Goal: Information Seeking & Learning: Learn about a topic

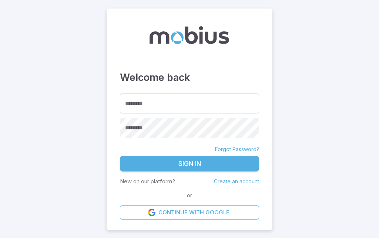
type input "*******"
click at [244, 172] on button "Sign In" at bounding box center [189, 164] width 139 height 16
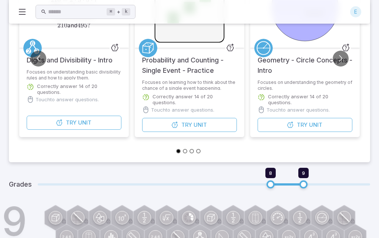
scroll to position [102, 0]
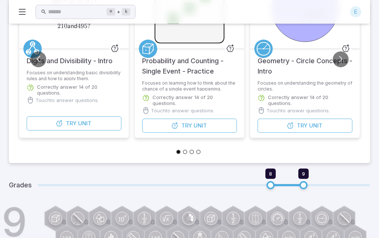
click at [131, 177] on div "Grades 8 9" at bounding box center [189, 185] width 361 height 27
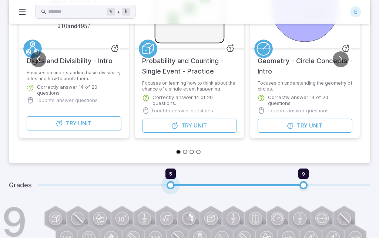
type input "*"
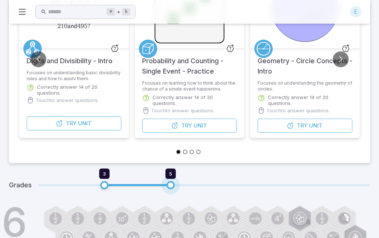
type input "*"
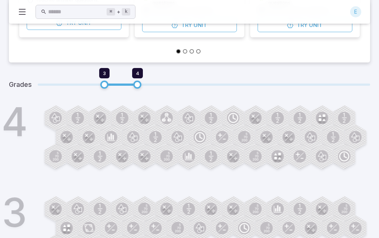
scroll to position [204, 0]
click at [167, 119] on circle at bounding box center [169, 120] width 4 height 4
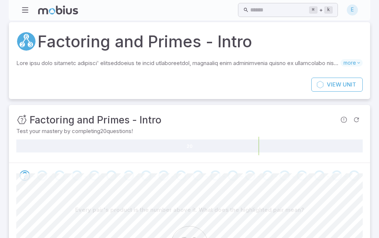
scroll to position [0, 0]
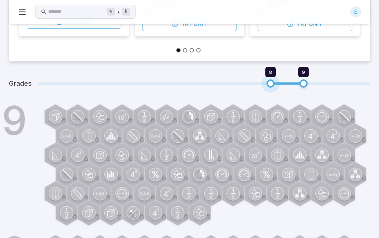
scroll to position [204, 0]
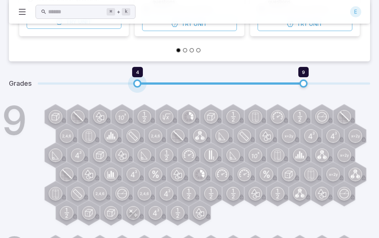
type input "*"
click at [115, 81] on span "3 9" at bounding box center [204, 83] width 332 height 15
type input "*"
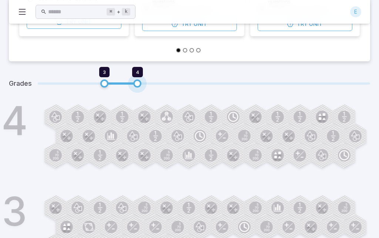
scroll to position [204, 0]
click at [105, 116] on circle at bounding box center [100, 117] width 13 height 13
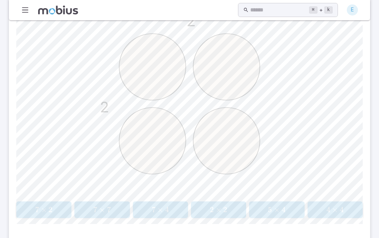
scroll to position [218, 0]
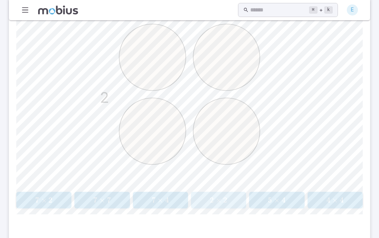
click at [231, 192] on button "2 × 2 2 \times 2 2 × 2" at bounding box center [218, 200] width 55 height 17
click at [353, 196] on span "5 × 9" at bounding box center [334, 200] width 51 height 9
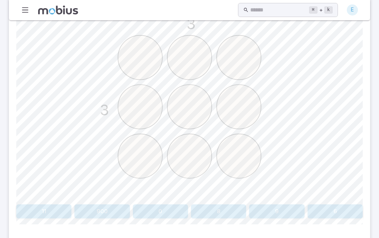
scroll to position [215, 0]
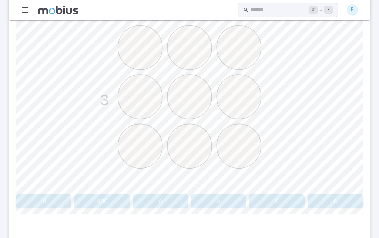
click at [298, 200] on button "9" at bounding box center [276, 201] width 55 height 14
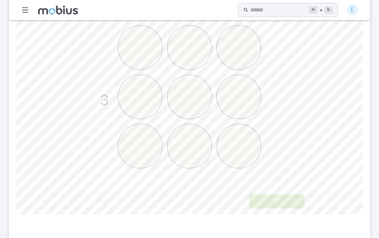
scroll to position [62, 0]
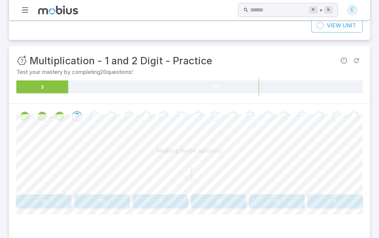
click at [291, 197] on button "12" at bounding box center [276, 201] width 55 height 14
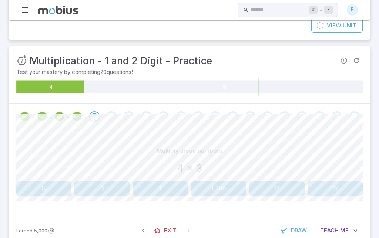
scroll to position [48, 0]
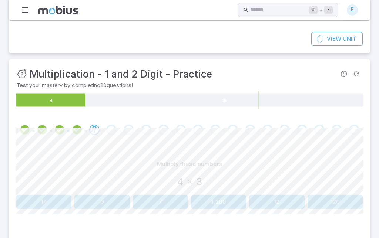
click at [297, 203] on button "12" at bounding box center [276, 202] width 55 height 14
click at [294, 198] on button "110" at bounding box center [276, 202] width 55 height 14
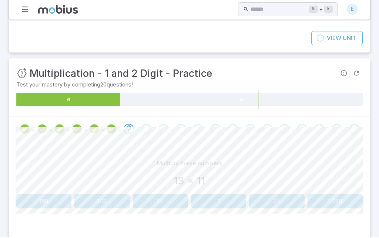
scroll to position [0, 0]
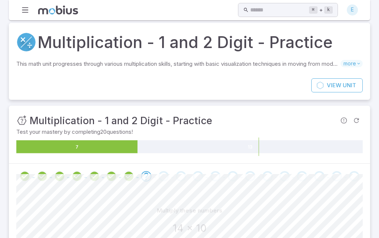
scroll to position [6, 0]
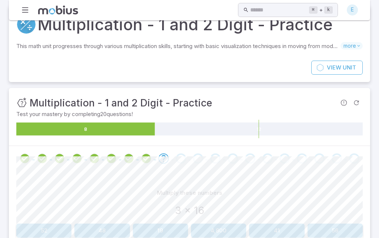
scroll to position [19, 0]
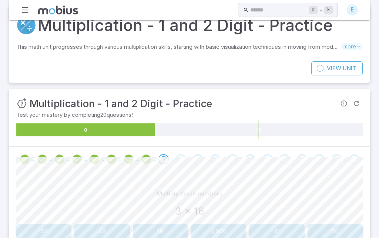
click at [104, 229] on button "48" at bounding box center [101, 231] width 55 height 14
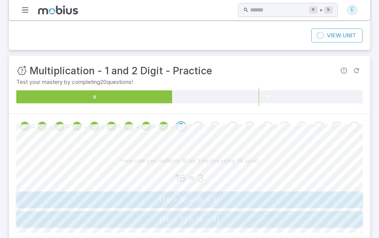
scroll to position [52, 0]
click at [267, 196] on span "( 10 × 3 ) + ( 6 × 3 )" at bounding box center [188, 199] width 341 height 9
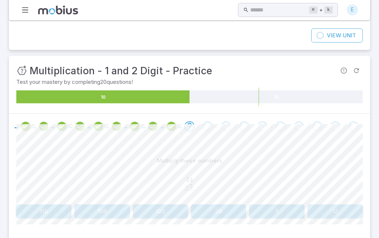
scroll to position [51, 0]
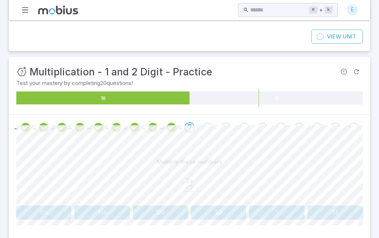
click at [150, 207] on button "120" at bounding box center [160, 213] width 55 height 14
click at [33, 211] on button "80" at bounding box center [49, 213] width 67 height 14
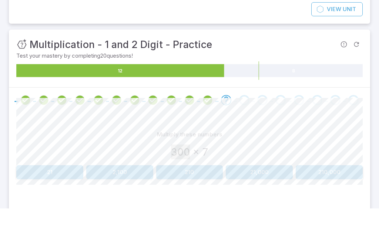
scroll to position [78, 0]
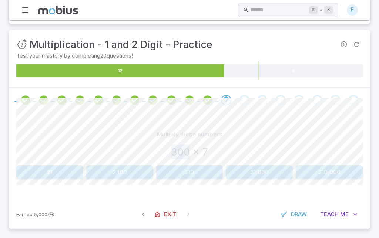
click at [300, 213] on span "Draw" at bounding box center [299, 214] width 16 height 8
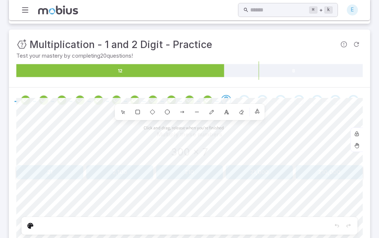
scroll to position [79, 0]
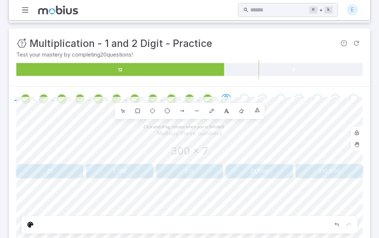
click at [27, 222] on icon "Edit" at bounding box center [30, 225] width 6 height 6
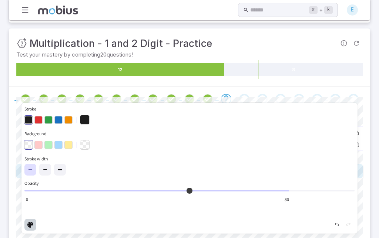
click at [27, 219] on div "Edit" at bounding box center [30, 225] width 12 height 12
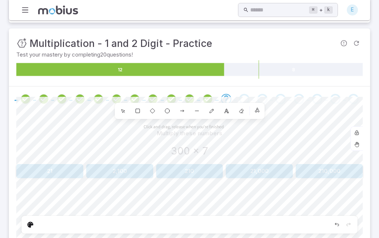
click at [354, 94] on div "Go to the next question" at bounding box center [353, 99] width 10 height 10
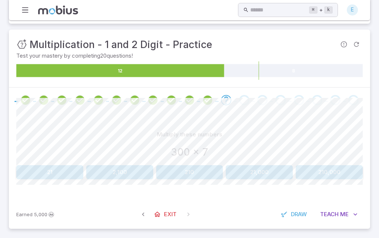
click at [342, 93] on div at bounding box center [189, 100] width 361 height 25
click at [106, 167] on button "2,100" at bounding box center [119, 172] width 67 height 14
click at [356, 170] on button "57" at bounding box center [334, 172] width 55 height 14
click at [282, 170] on button "100" at bounding box center [259, 172] width 67 height 14
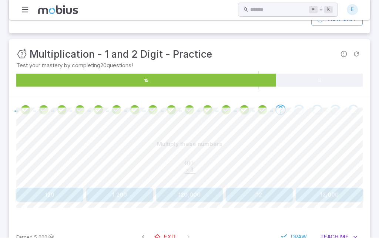
scroll to position [62, 0]
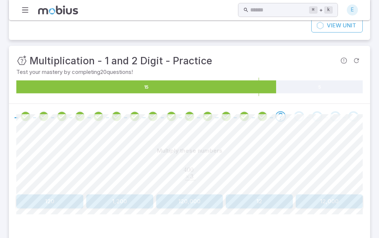
click at [92, 199] on button "1,200" at bounding box center [119, 201] width 67 height 14
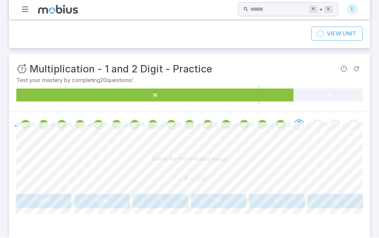
scroll to position [82, 0]
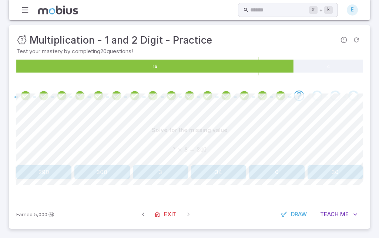
click at [304, 211] on span "Draw" at bounding box center [299, 214] width 16 height 8
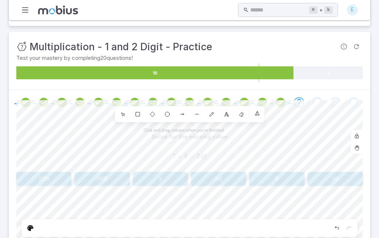
scroll to position [77, 0]
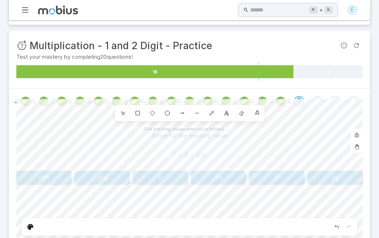
click at [339, 222] on div "Undo" at bounding box center [337, 227] width 12 height 12
click at [357, 238] on div "Solve for the missing value ? × 8 = 240 ?\times8 = 240 ? × 8 = 240 290 300 3 34…" at bounding box center [189, 185] width 346 height 142
click at [361, 238] on div "Solve for the missing value ? × 8 = 240 ?\times8 = 240 ? × 8 = 240 290 300 3 34…" at bounding box center [189, 185] width 346 height 142
click at [362, 238] on div "Solve for the missing value ? × 8 = 240 ?\times8 = 240 ? × 8 = 240 290 300 3 34…" at bounding box center [189, 185] width 346 height 142
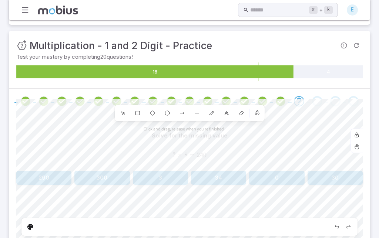
click at [343, 238] on div "Solve for the missing value ? × 8 = 240 ?\times8 = 240 ? × 8 = 240 290 300 3 34…" at bounding box center [189, 185] width 346 height 142
click at [254, 225] on div at bounding box center [189, 227] width 336 height 18
click at [324, 62] on icon "16 4" at bounding box center [189, 71] width 346 height 18
click at [331, 55] on p "Test your mastery by completing 20 questions!" at bounding box center [189, 57] width 346 height 8
click at [335, 68] on icon at bounding box center [327, 71] width 69 height 13
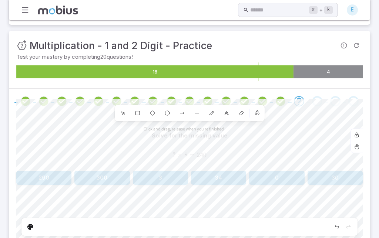
click at [353, 66] on icon at bounding box center [327, 71] width 69 height 13
click at [353, 65] on icon at bounding box center [327, 71] width 69 height 13
click at [354, 69] on icon at bounding box center [327, 71] width 69 height 13
click at [359, 134] on div at bounding box center [357, 135] width 12 height 12
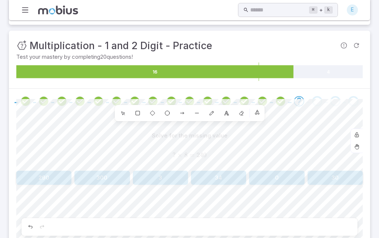
click at [358, 133] on icon at bounding box center [356, 133] width 3 height 3
click at [359, 133] on div at bounding box center [357, 135] width 12 height 12
click at [351, 49] on button "Refresh Question" at bounding box center [356, 45] width 13 height 13
click at [353, 51] on span "Try to work through the question before refreshing again" at bounding box center [356, 45] width 13 height 13
click at [355, 45] on icon "Refresh Question" at bounding box center [355, 45] width 7 height 7
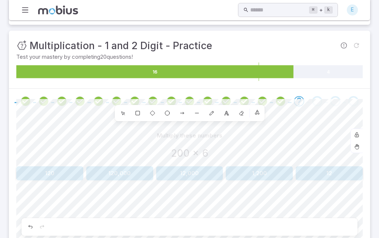
click at [356, 42] on span "Try to work through the question before refreshing again" at bounding box center [356, 45] width 13 height 13
click at [360, 43] on button "Refresh Question" at bounding box center [356, 45] width 13 height 13
click at [360, 43] on span "Refresh Question" at bounding box center [356, 45] width 13 height 13
click at [360, 44] on span "Try to work through the question before refreshing again" at bounding box center [356, 45] width 13 height 13
click at [360, 45] on span "Try to work through the question before refreshing again" at bounding box center [356, 45] width 13 height 13
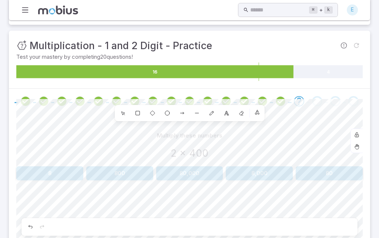
click at [358, 44] on span "Try to work through the question before refreshing again" at bounding box center [356, 45] width 13 height 13
click at [359, 45] on span "Try to work through the question before refreshing again" at bounding box center [356, 45] width 13 height 13
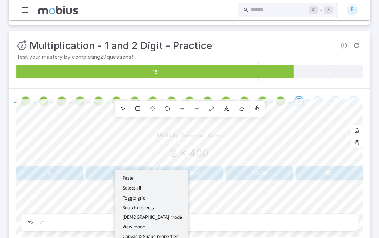
scroll to position [2, 0]
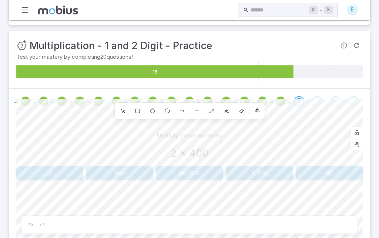
click at [357, 89] on div at bounding box center [189, 101] width 361 height 25
click at [357, 86] on div "Unit Mastery : Multiplication - 1 and 2 Digit - Practice Test your mastery by c…" at bounding box center [189, 60] width 361 height 58
click at [129, 111] on div "1" at bounding box center [122, 110] width 13 height 13
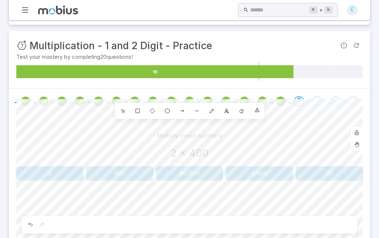
click at [118, 109] on div "1" at bounding box center [122, 110] width 13 height 13
click at [358, 140] on div at bounding box center [357, 145] width 12 height 12
click at [358, 143] on icon at bounding box center [356, 145] width 4 height 4
click at [336, 81] on div "16 4" at bounding box center [189, 71] width 346 height 18
click at [340, 85] on div "Unit Mastery : Multiplication - 1 and 2 Digit - Practice Test your mastery by c…" at bounding box center [189, 60] width 361 height 58
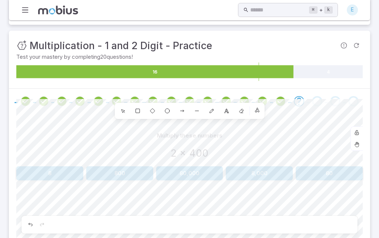
click at [355, 76] on icon at bounding box center [327, 71] width 69 height 13
click at [354, 76] on icon at bounding box center [327, 71] width 69 height 13
click at [345, 76] on icon at bounding box center [327, 71] width 69 height 13
click at [347, 79] on icon "16 4" at bounding box center [189, 71] width 346 height 18
click at [331, 77] on icon at bounding box center [327, 71] width 69 height 13
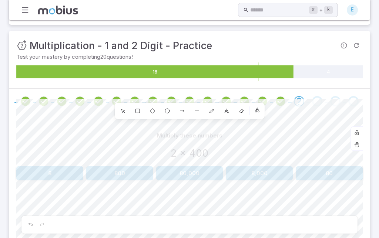
click at [316, 93] on div at bounding box center [189, 101] width 361 height 25
click at [358, 45] on icon "Refresh Question" at bounding box center [355, 45] width 7 height 7
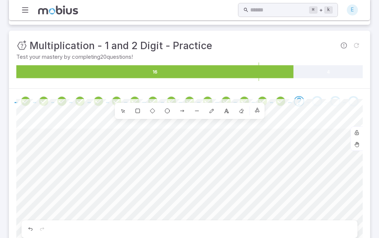
scroll to position [0, 0]
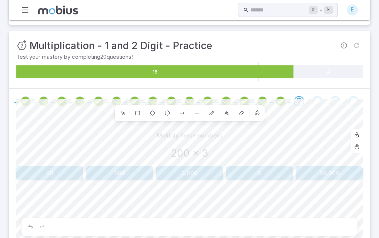
click at [356, 46] on span "Try to work through the question before refreshing again" at bounding box center [356, 45] width 13 height 13
click at [359, 45] on span "Try to work through the question before refreshing again" at bounding box center [356, 45] width 13 height 13
click at [360, 44] on span "Try to work through the question before refreshing again" at bounding box center [356, 45] width 13 height 13
click at [359, 44] on span "Try to work through the question before refreshing again" at bounding box center [356, 45] width 13 height 13
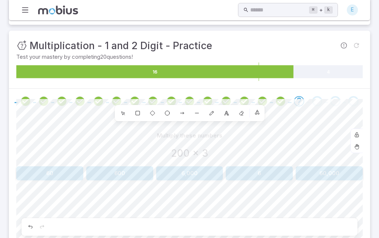
click at [363, 42] on div "Unit Mastery : Multiplication - 1 and 2 Digit - Practice Test your mastery by c…" at bounding box center [189, 60] width 361 height 58
click at [356, 44] on span "Try to work through the question before refreshing again" at bounding box center [356, 45] width 13 height 13
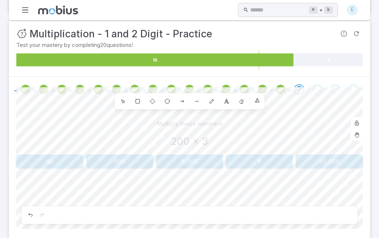
click at [193, 64] on icon at bounding box center [154, 59] width 277 height 13
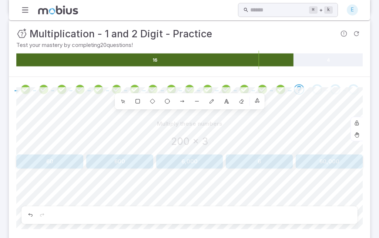
click at [196, 101] on icon at bounding box center [197, 101] width 6 height 6
click at [200, 100] on div "6" at bounding box center [196, 101] width 13 height 13
click at [193, 101] on div "6" at bounding box center [196, 101] width 13 height 13
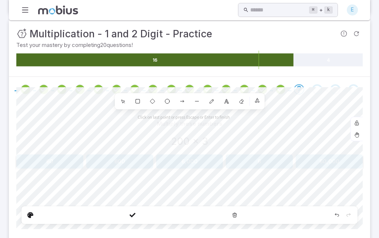
click at [237, 212] on icon "Delete" at bounding box center [234, 215] width 6 height 6
click at [26, 209] on div "Done" at bounding box center [30, 215] width 12 height 12
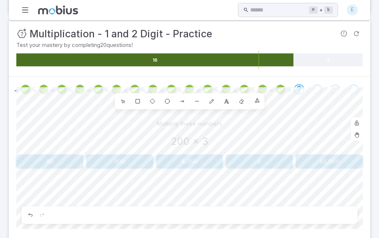
click at [28, 212] on icon "Undo" at bounding box center [30, 215] width 6 height 6
click at [29, 213] on icon "Undo" at bounding box center [30, 214] width 4 height 3
click at [29, 212] on icon "Edit" at bounding box center [30, 215] width 6 height 6
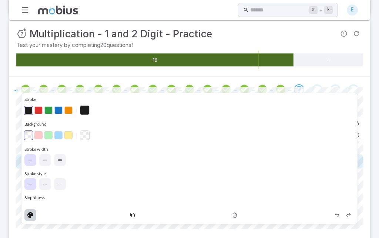
click at [29, 212] on icon "Edit" at bounding box center [30, 215] width 6 height 6
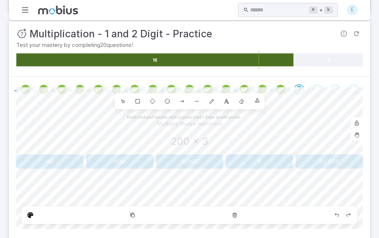
click at [30, 212] on icon "Edit" at bounding box center [30, 215] width 6 height 6
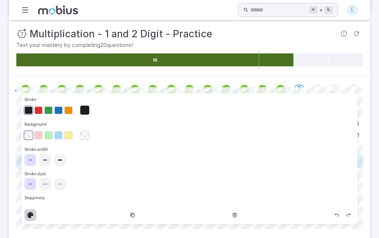
click at [26, 209] on div "Edit" at bounding box center [30, 215] width 12 height 12
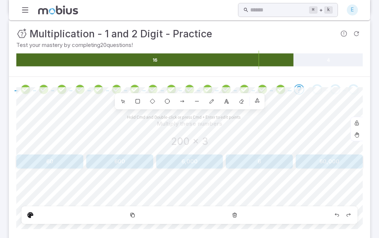
click at [263, 93] on div "Shapes 1 2 3 4 5 6 7 8 0 Library" at bounding box center [190, 101] width 150 height 16
click at [243, 95] on div "0" at bounding box center [240, 101] width 13 height 13
click at [243, 93] on div "Shapes 1 2 3 4 5 6 7 8 0" at bounding box center [190, 101] width 150 height 16
click at [243, 96] on div "0" at bounding box center [240, 101] width 13 height 13
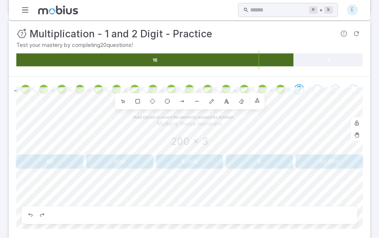
click at [237, 95] on div "0" at bounding box center [240, 101] width 13 height 13
click at [243, 95] on div "0" at bounding box center [240, 101] width 13 height 13
click at [349, 206] on div at bounding box center [189, 215] width 336 height 18
click at [352, 206] on div at bounding box center [189, 215] width 336 height 18
click at [334, 206] on div at bounding box center [189, 215] width 336 height 18
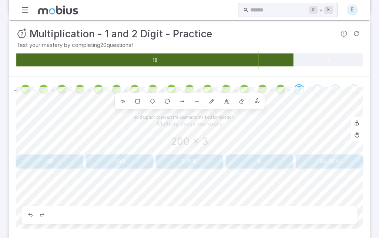
click at [377, 96] on section "Multiplication - 1 and 2 Digit - Practice Skills you will learn include: Multip…" at bounding box center [189, 108] width 379 height 352
click at [373, 95] on section "Multiplication - 1 and 2 Digit - Practice Skills you will learn include: Multip…" at bounding box center [189, 108] width 379 height 352
click at [363, 96] on div at bounding box center [189, 89] width 361 height 25
click at [244, 104] on div "0" at bounding box center [240, 101] width 13 height 13
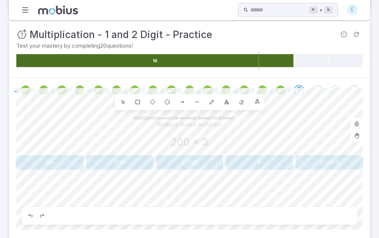
click at [124, 104] on icon at bounding box center [123, 102] width 6 height 6
click at [213, 99] on icon at bounding box center [212, 102] width 6 height 6
click at [341, 210] on div "Undo" at bounding box center [337, 216] width 12 height 12
click at [338, 214] on icon "Undo" at bounding box center [337, 215] width 4 height 3
click at [245, 101] on div "0" at bounding box center [240, 101] width 13 height 13
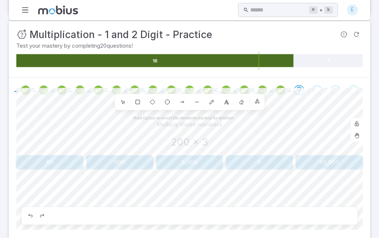
click at [337, 34] on button "Report an issue with the question" at bounding box center [343, 34] width 13 height 13
click at [337, 34] on span "Report an issue with the question" at bounding box center [343, 34] width 13 height 13
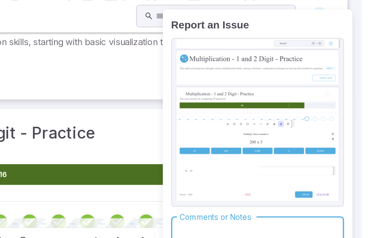
scroll to position [35, 0]
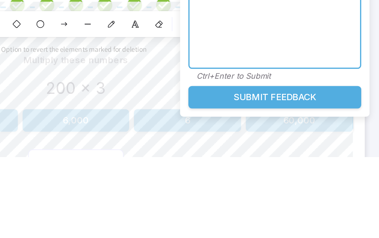
click at [220, 148] on div "8" at bounding box center [226, 154] width 13 height 13
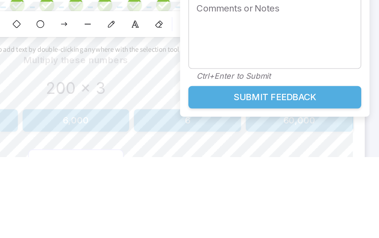
scroll to position [86, 0]
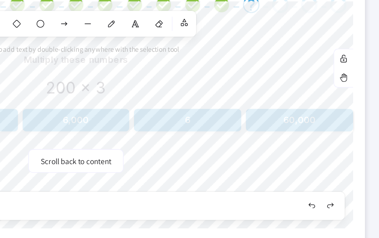
click at [160, 182] on button "Scroll back to content" at bounding box center [190, 189] width 60 height 15
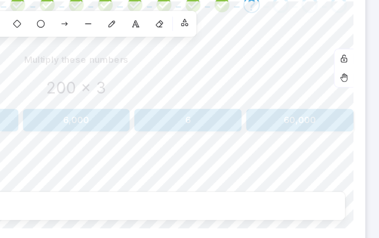
click at [131, 97] on div "2" at bounding box center [137, 103] width 13 height 13
click at [146, 97] on div "3" at bounding box center [152, 103] width 13 height 13
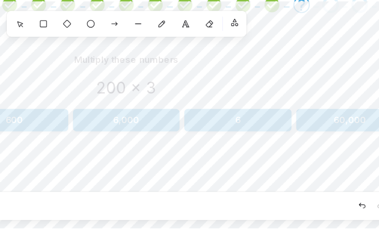
click at [120, 101] on icon at bounding box center [123, 104] width 6 height 6
click at [234, 97] on div "0" at bounding box center [240, 103] width 13 height 13
click at [116, 97] on div "1" at bounding box center [122, 103] width 13 height 13
click at [251, 97] on button "button" at bounding box center [257, 103] width 12 height 12
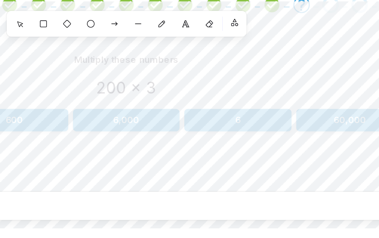
click at [251, 97] on button "button" at bounding box center [257, 103] width 12 height 12
click at [116, 97] on div "1" at bounding box center [122, 103] width 13 height 13
click at [131, 97] on div "2" at bounding box center [137, 103] width 13 height 13
click at [333, 215] on icon "Undo" at bounding box center [336, 218] width 6 height 6
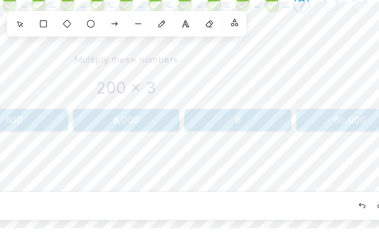
click at [333, 215] on icon "Undo" at bounding box center [336, 218] width 6 height 6
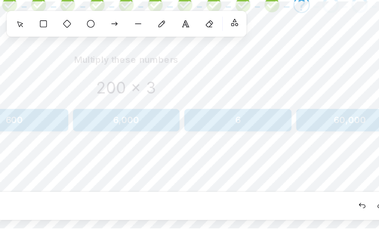
click at [335, 216] on icon "Undo" at bounding box center [337, 217] width 4 height 3
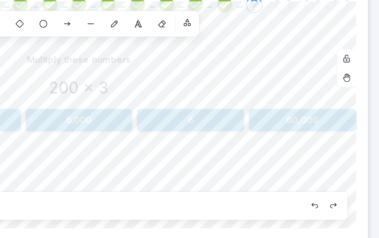
click at [335, 216] on icon "Undo" at bounding box center [337, 217] width 4 height 3
click at [333, 215] on icon "Undo" at bounding box center [336, 218] width 6 height 6
click at [228, 212] on div "Delete" at bounding box center [234, 218] width 12 height 12
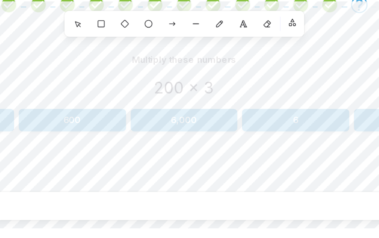
click at [251, 97] on button "button" at bounding box center [257, 103] width 12 height 12
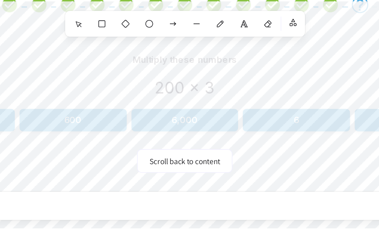
click at [203, 209] on div at bounding box center [189, 218] width 336 height 18
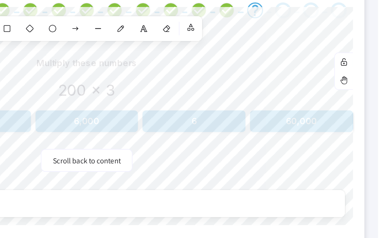
scroll to position [89, 0]
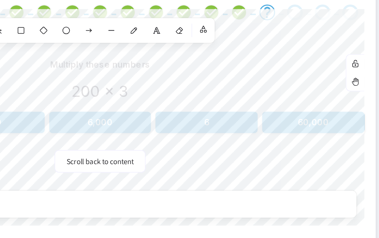
click at [160, 179] on button "Scroll back to content" at bounding box center [190, 186] width 60 height 15
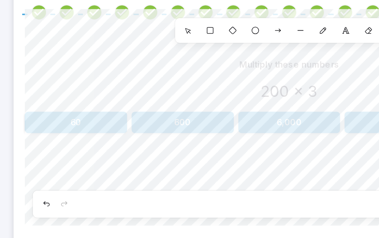
click at [32, 211] on icon "Undo" at bounding box center [30, 214] width 6 height 6
click at [131, 212] on icon "Duplicate" at bounding box center [132, 213] width 3 height 3
click at [232, 209] on div "Delete" at bounding box center [234, 215] width 12 height 12
click at [32, 211] on icon "Undo" at bounding box center [30, 214] width 6 height 6
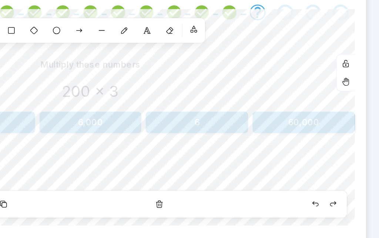
click at [333, 211] on icon "Undo" at bounding box center [336, 214] width 6 height 6
click at [335, 213] on icon "Undo" at bounding box center [337, 214] width 4 height 3
click at [333, 211] on icon "Undo" at bounding box center [336, 214] width 6 height 6
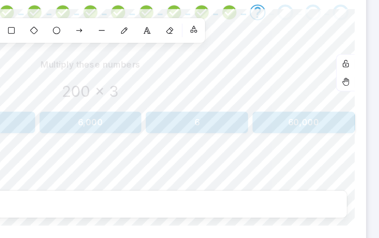
click at [205, 206] on div at bounding box center [189, 215] width 336 height 18
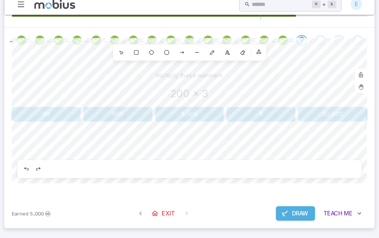
scroll to position [133, 0]
click at [257, 51] on button "button" at bounding box center [257, 57] width 12 height 12
click at [24, 165] on div "Undo" at bounding box center [30, 171] width 12 height 12
click at [28, 169] on icon "Undo" at bounding box center [30, 170] width 4 height 3
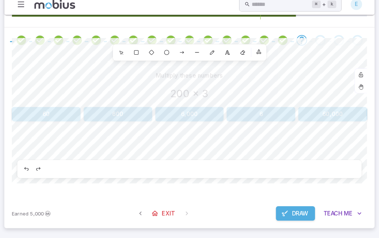
click at [29, 165] on div "Undo" at bounding box center [30, 171] width 12 height 12
click at [333, 162] on div at bounding box center [189, 171] width 336 height 18
click at [293, 210] on span "Draw" at bounding box center [297, 214] width 16 height 8
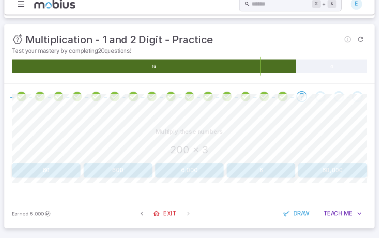
click at [125, 165] on button "600" at bounding box center [119, 172] width 67 height 14
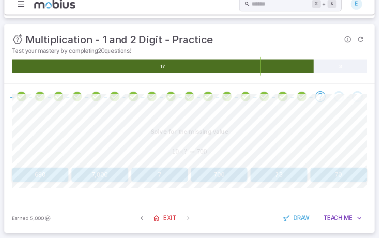
click at [340, 175] on button "70" at bounding box center [334, 177] width 55 height 14
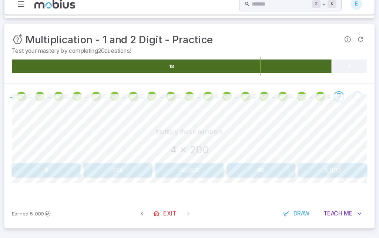
click at [104, 165] on button "800" at bounding box center [119, 172] width 67 height 14
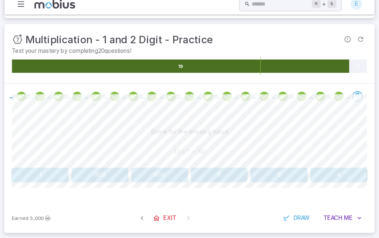
click at [222, 175] on button "6" at bounding box center [218, 177] width 55 height 14
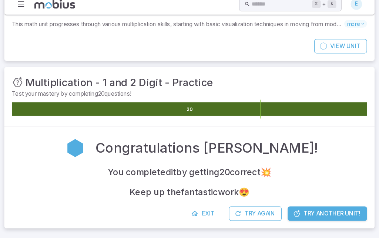
scroll to position [36, 0]
